Goal: Register for event/course

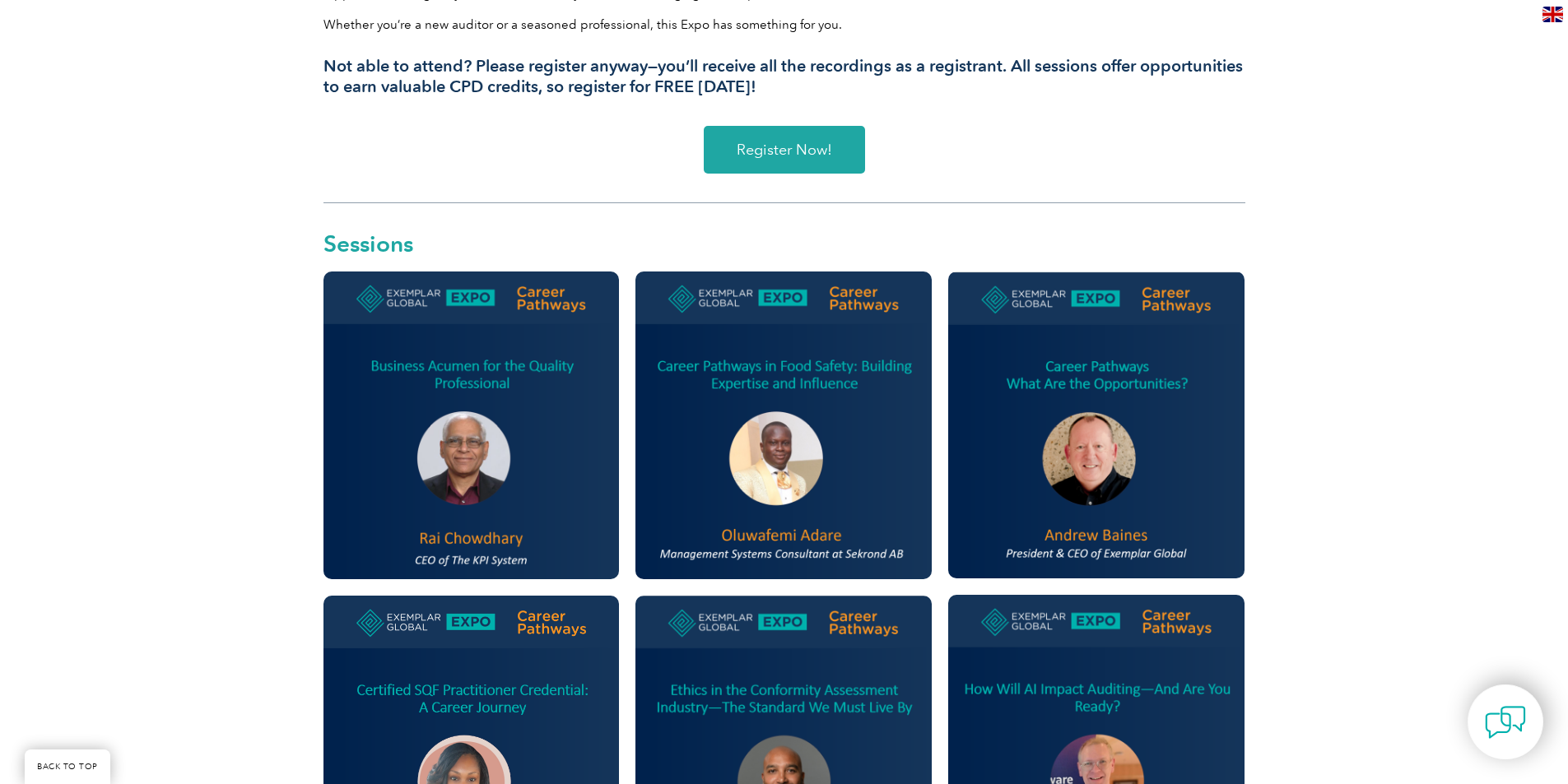
scroll to position [741, 0]
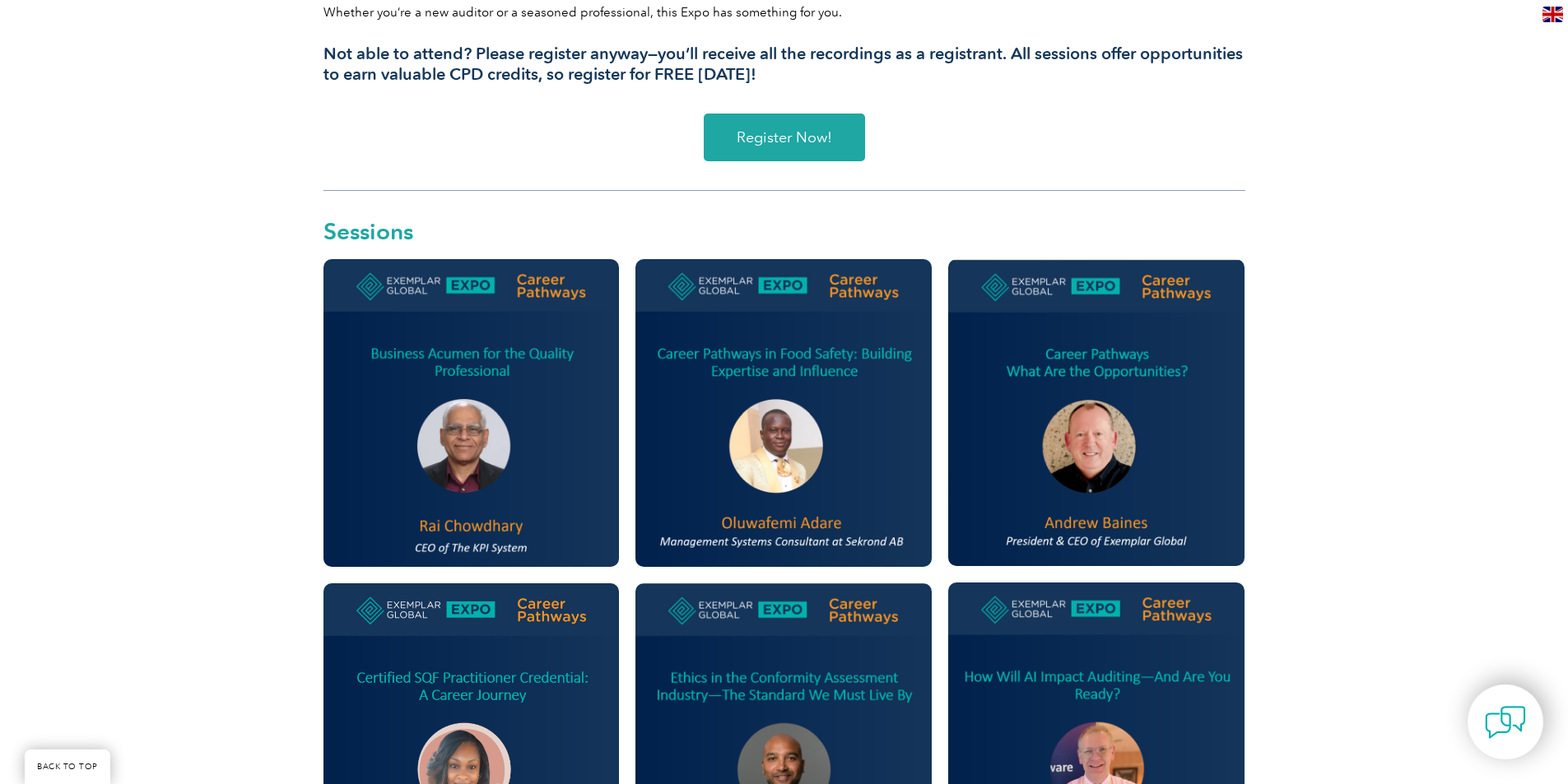
click at [767, 133] on span "Register Now!" at bounding box center [784, 137] width 95 height 15
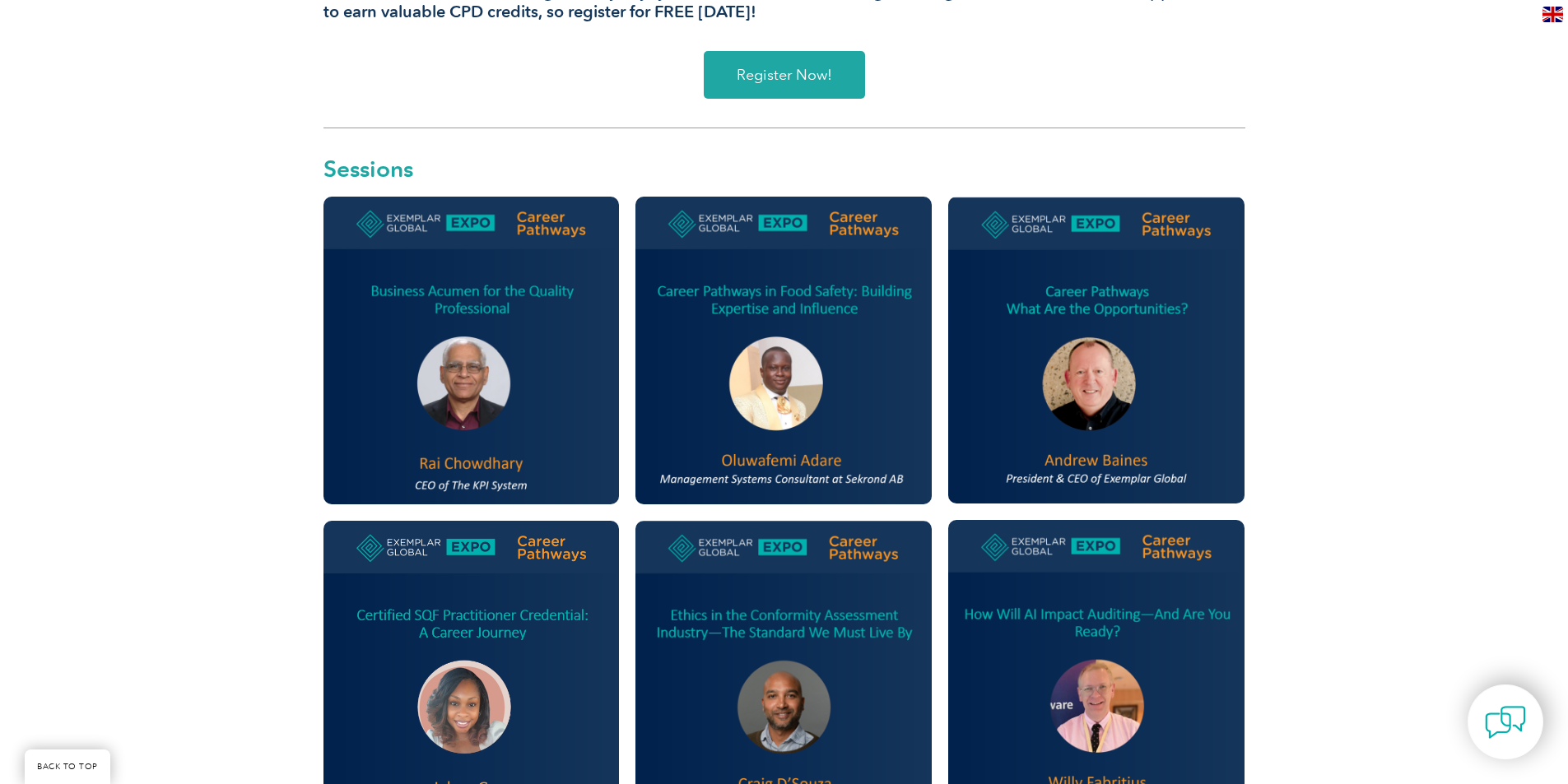
scroll to position [823, 0]
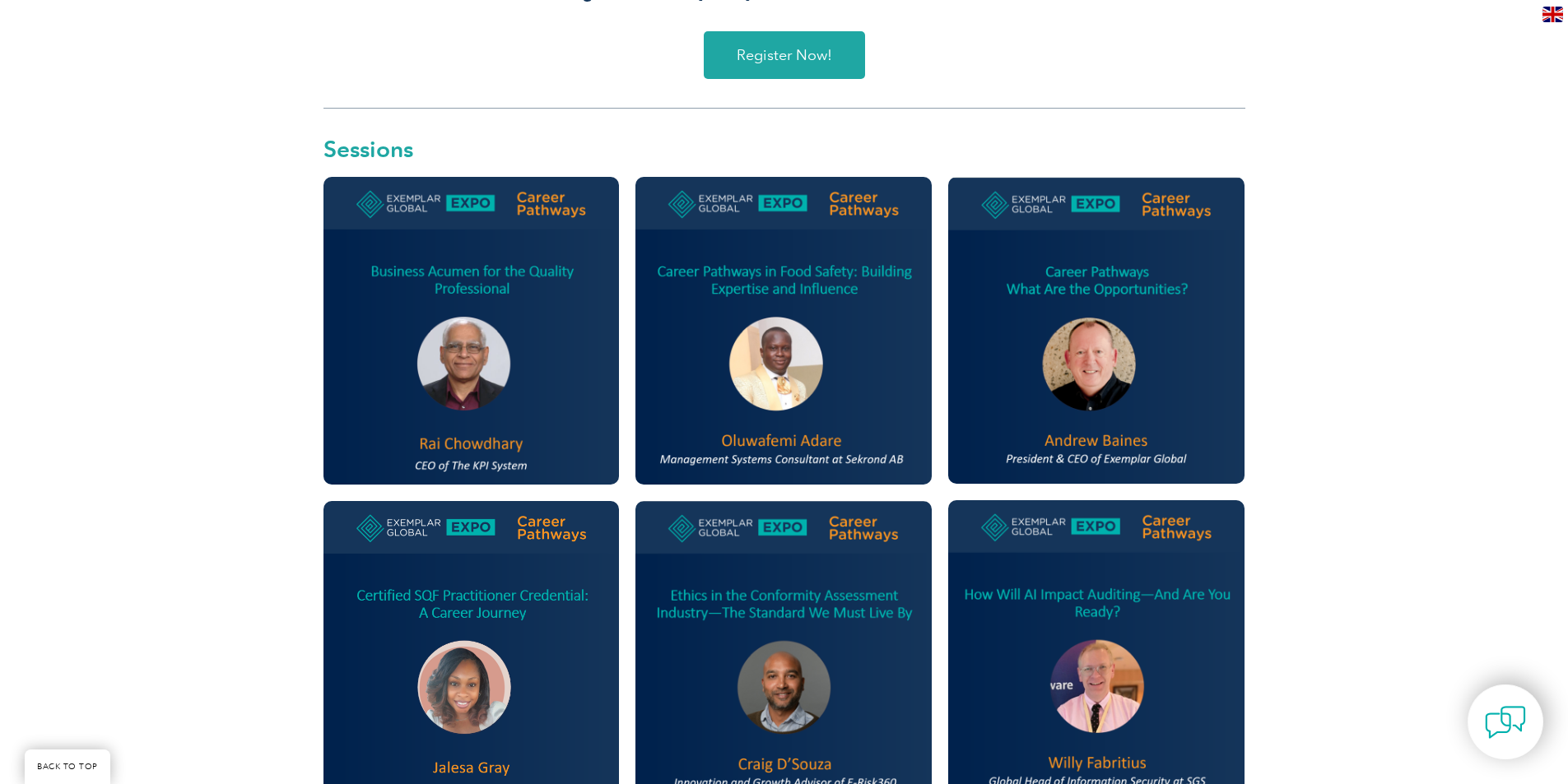
click at [1108, 424] on img at bounding box center [1096, 330] width 296 height 306
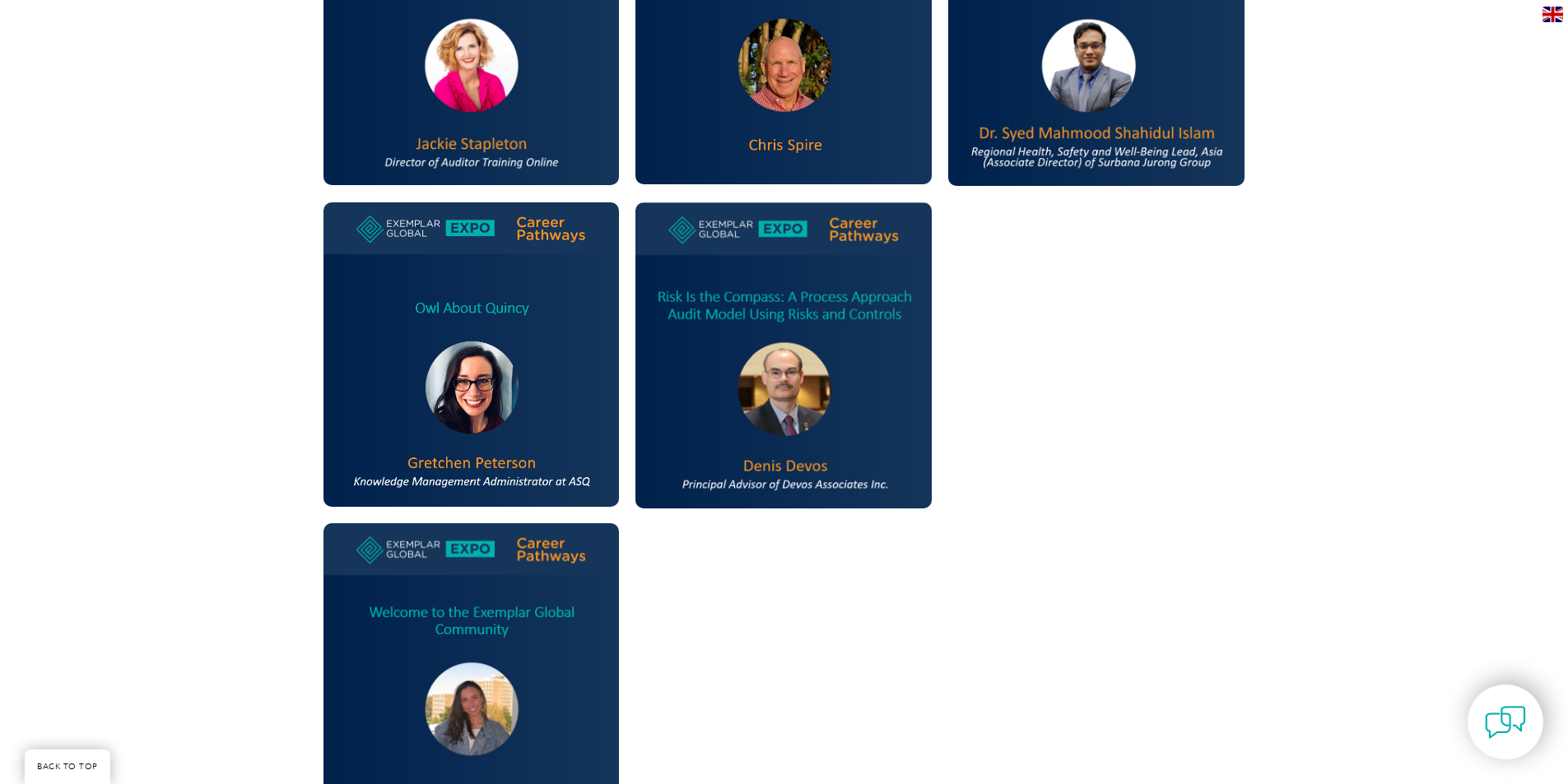
scroll to position [1688, 0]
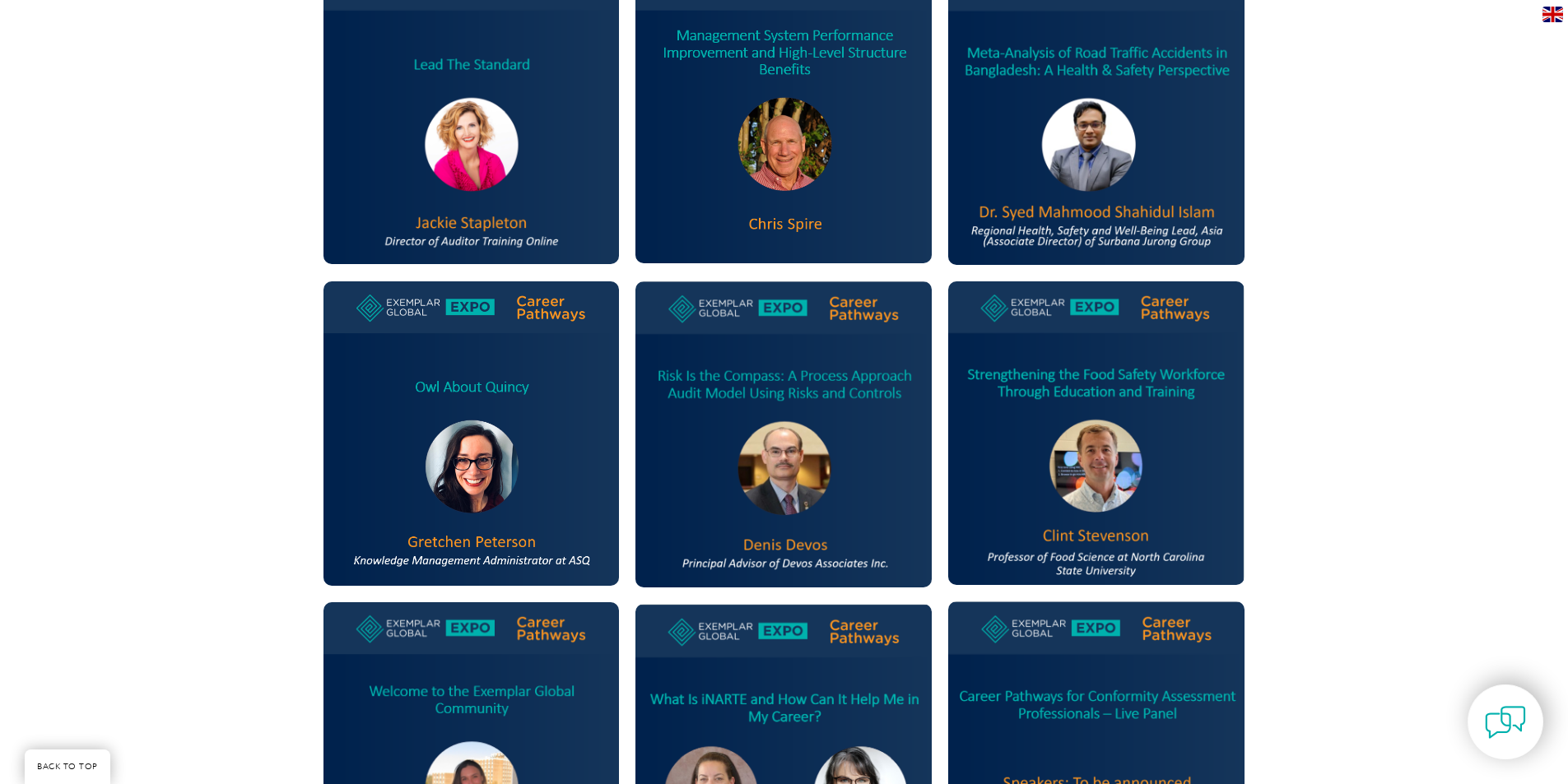
click at [465, 503] on img at bounding box center [472, 434] width 296 height 304
click at [471, 540] on img at bounding box center [472, 434] width 296 height 304
click at [466, 567] on img at bounding box center [472, 434] width 296 height 304
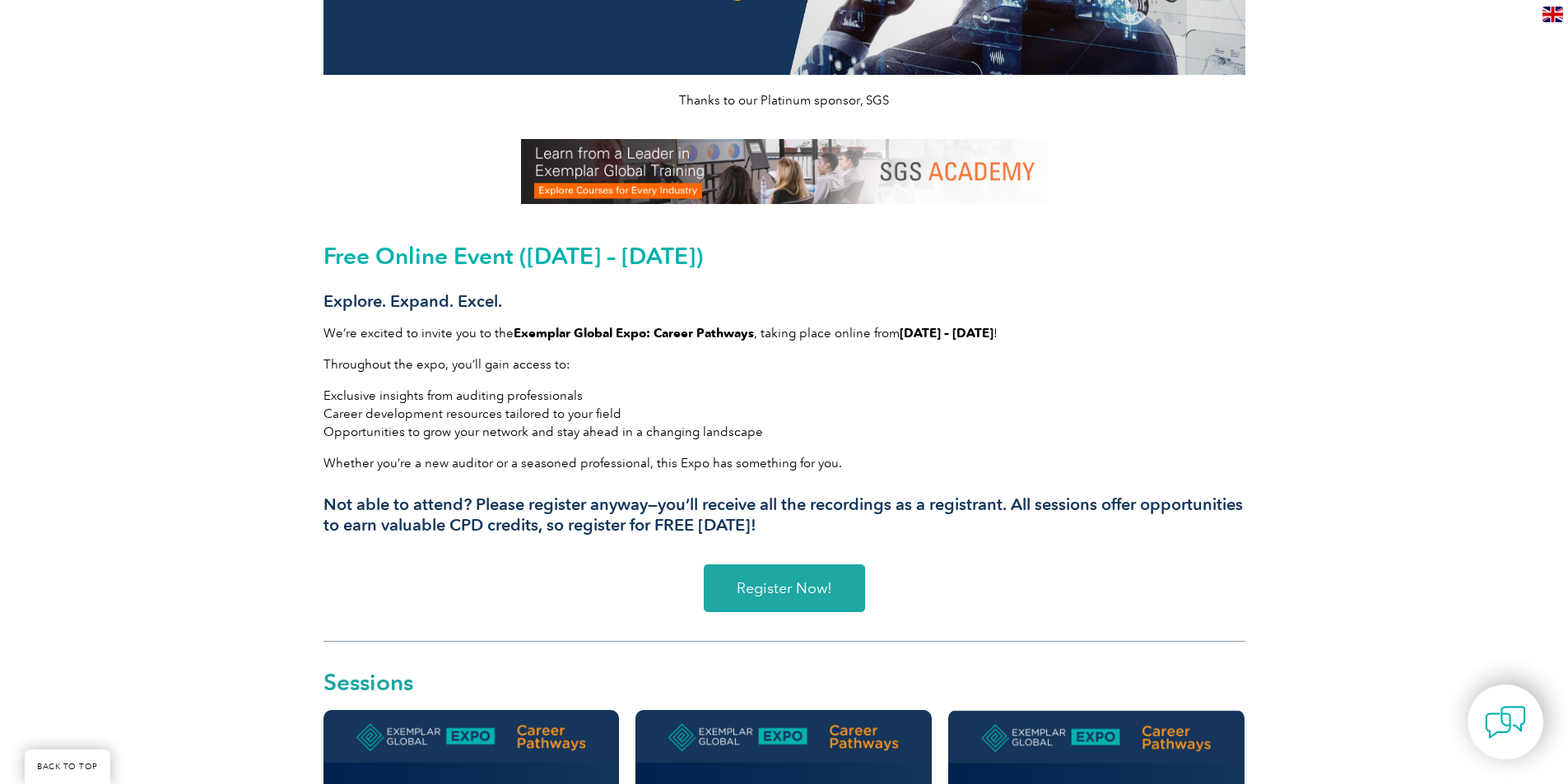
scroll to position [0, 0]
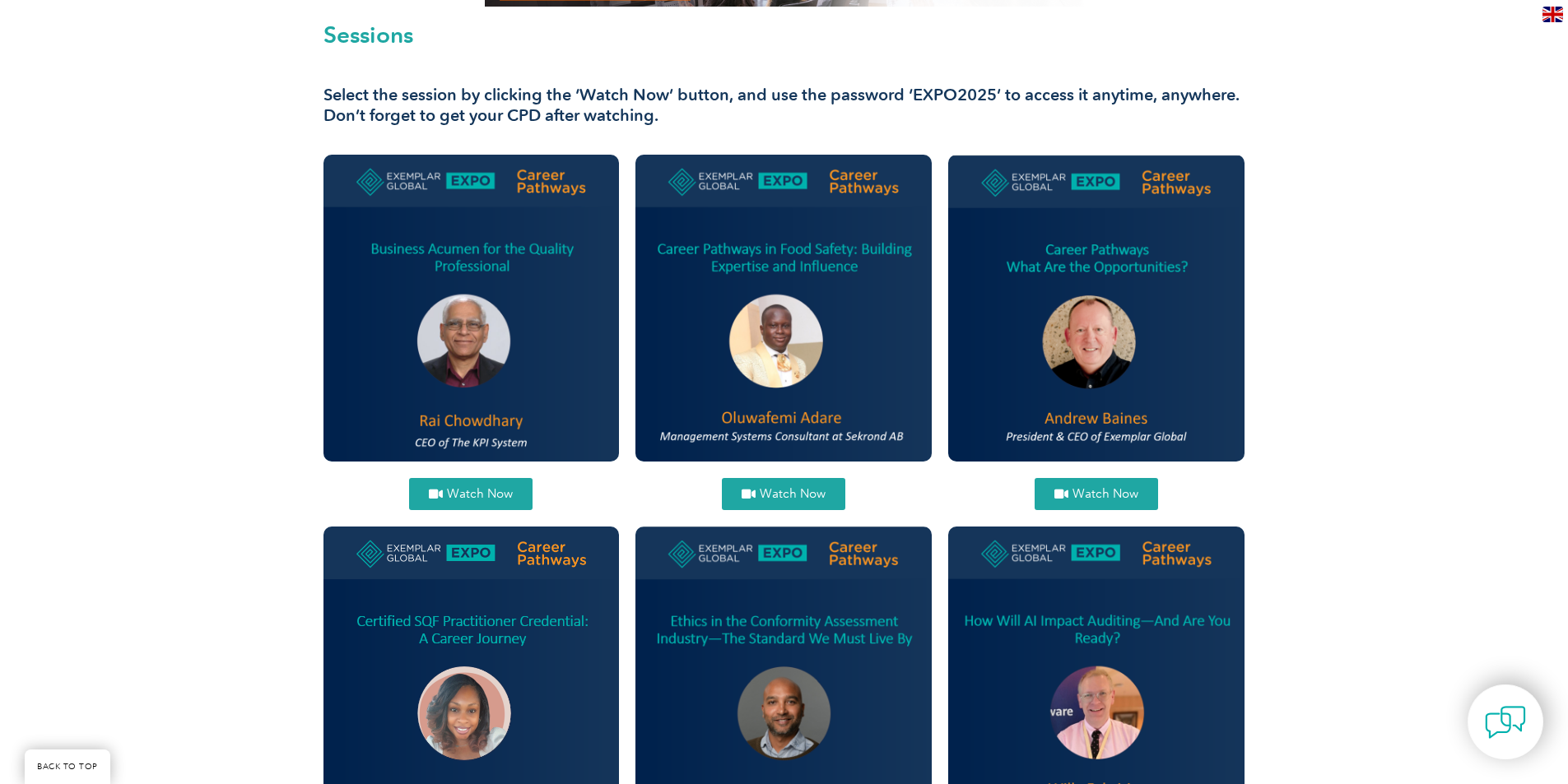
scroll to position [411, 0]
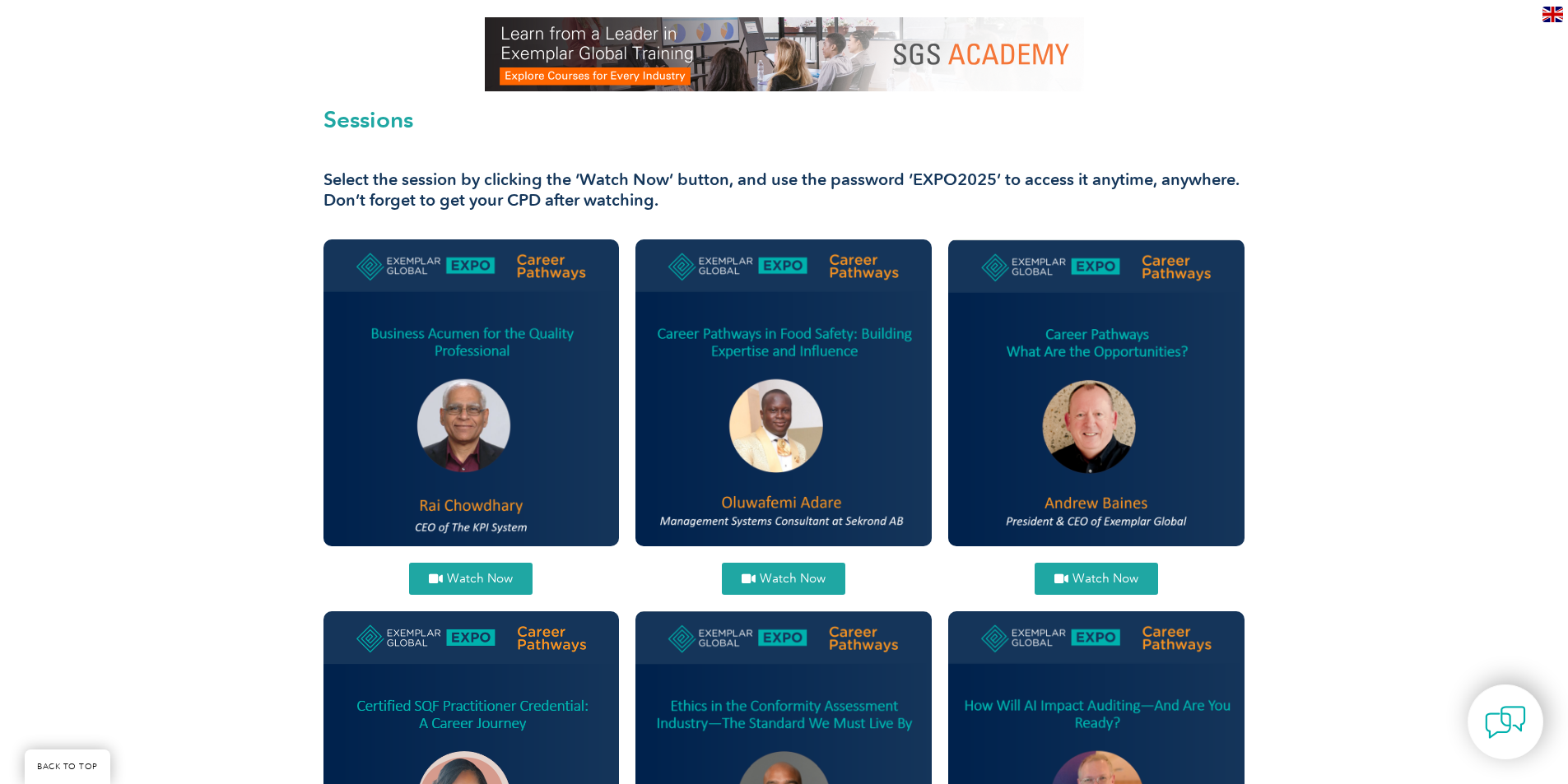
click at [1107, 575] on span "Watch Now" at bounding box center [1105, 578] width 66 height 12
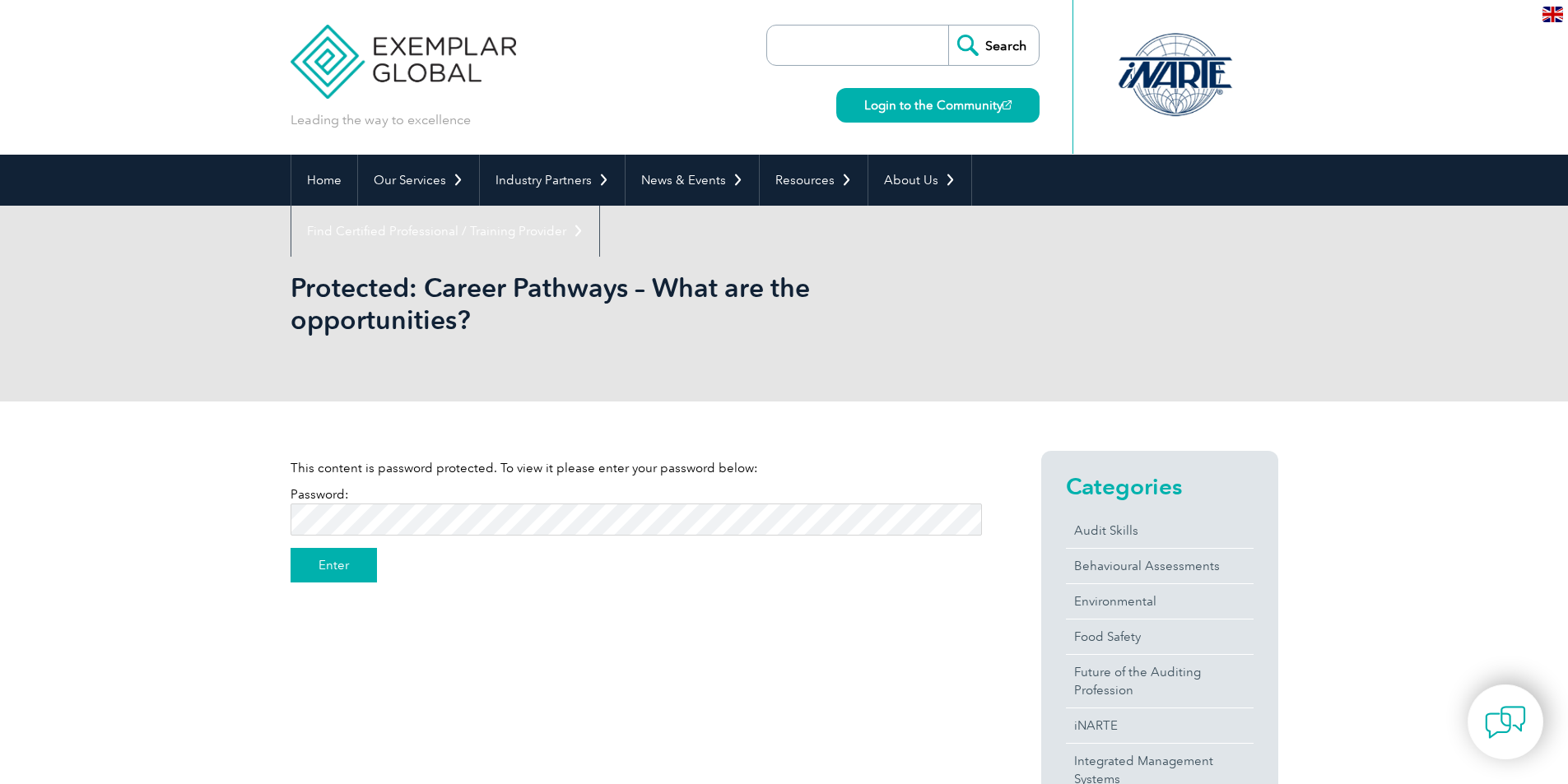
click at [327, 563] on input "Enter" at bounding box center [334, 564] width 87 height 34
